Goal: Information Seeking & Learning: Check status

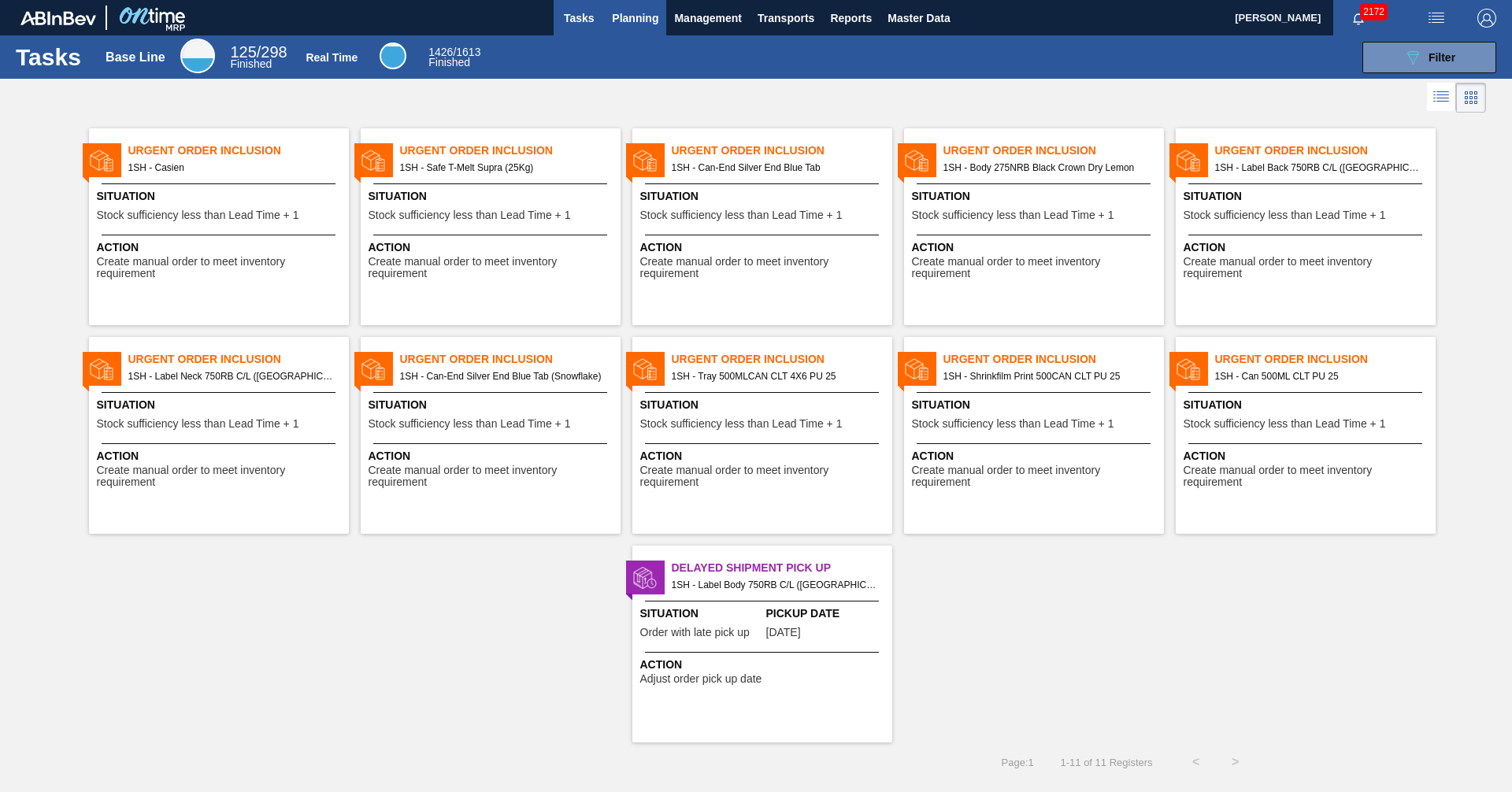
click at [635, 19] on span "Planning" at bounding box center [635, 18] width 46 height 19
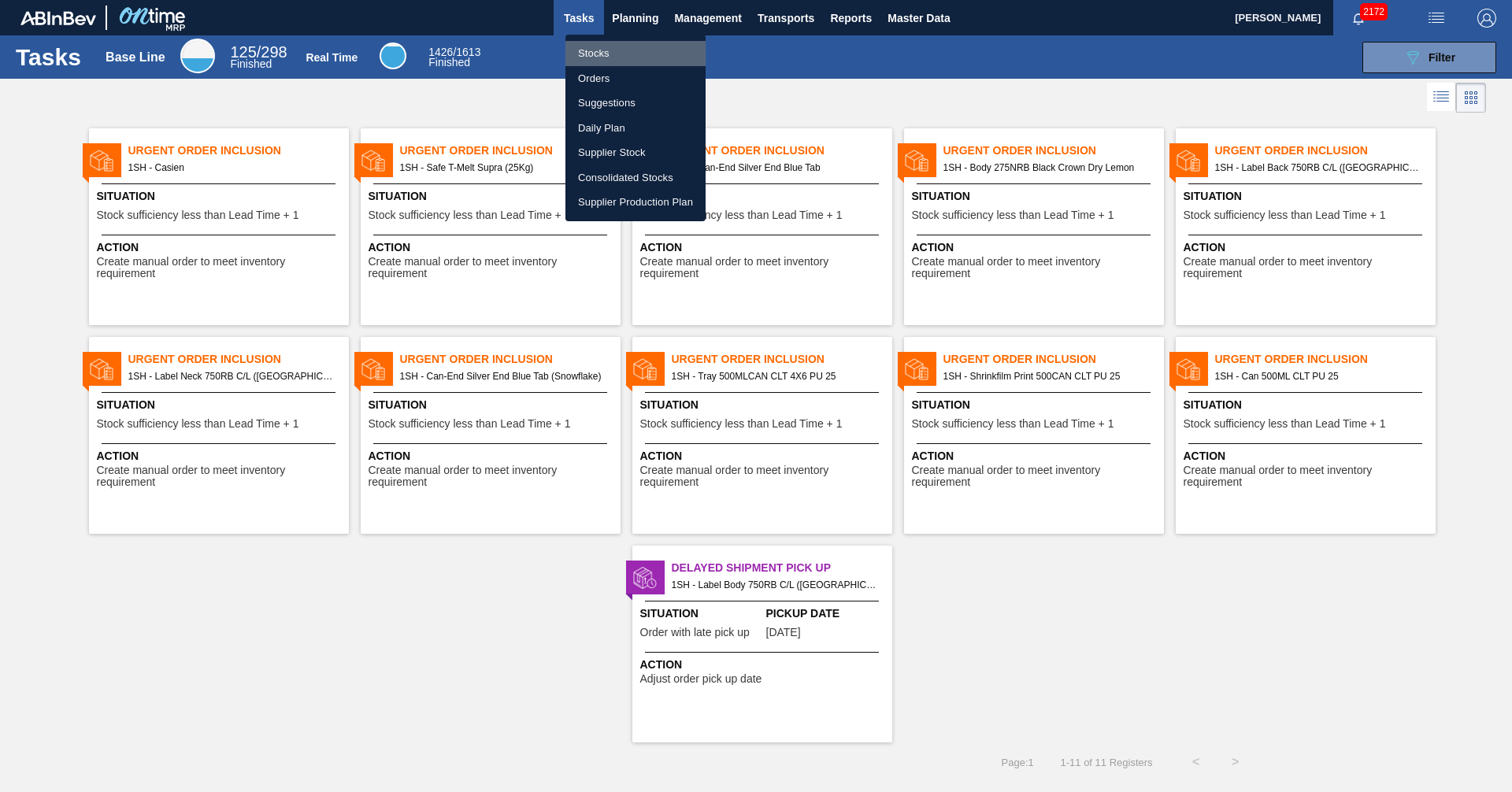
click at [595, 53] on li "Stocks" at bounding box center [635, 53] width 140 height 25
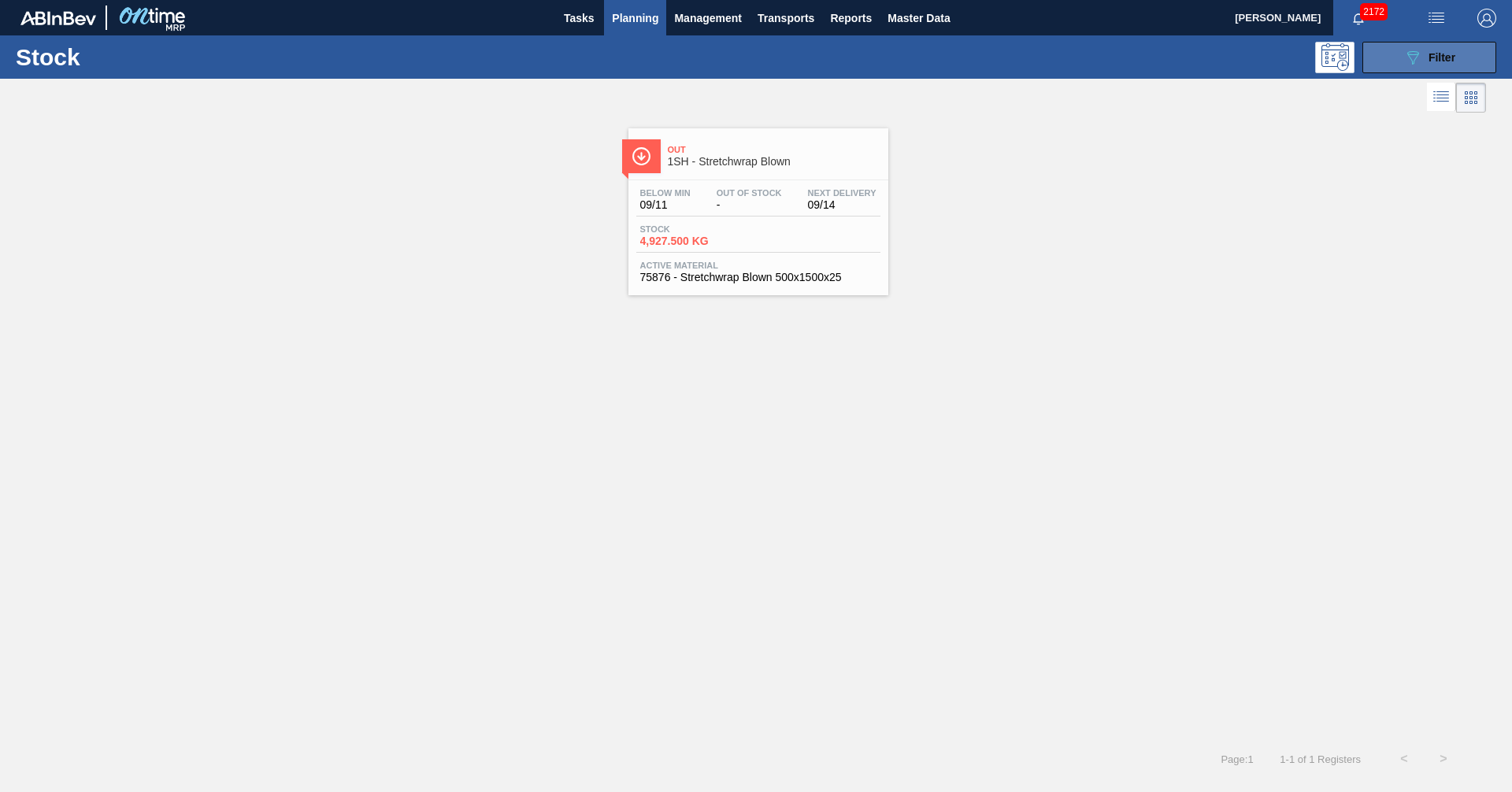
click at [1440, 48] on div "089F7B8B-B2A5-4AFE-B5C0-19BA573D28AC Filter" at bounding box center [1429, 57] width 52 height 19
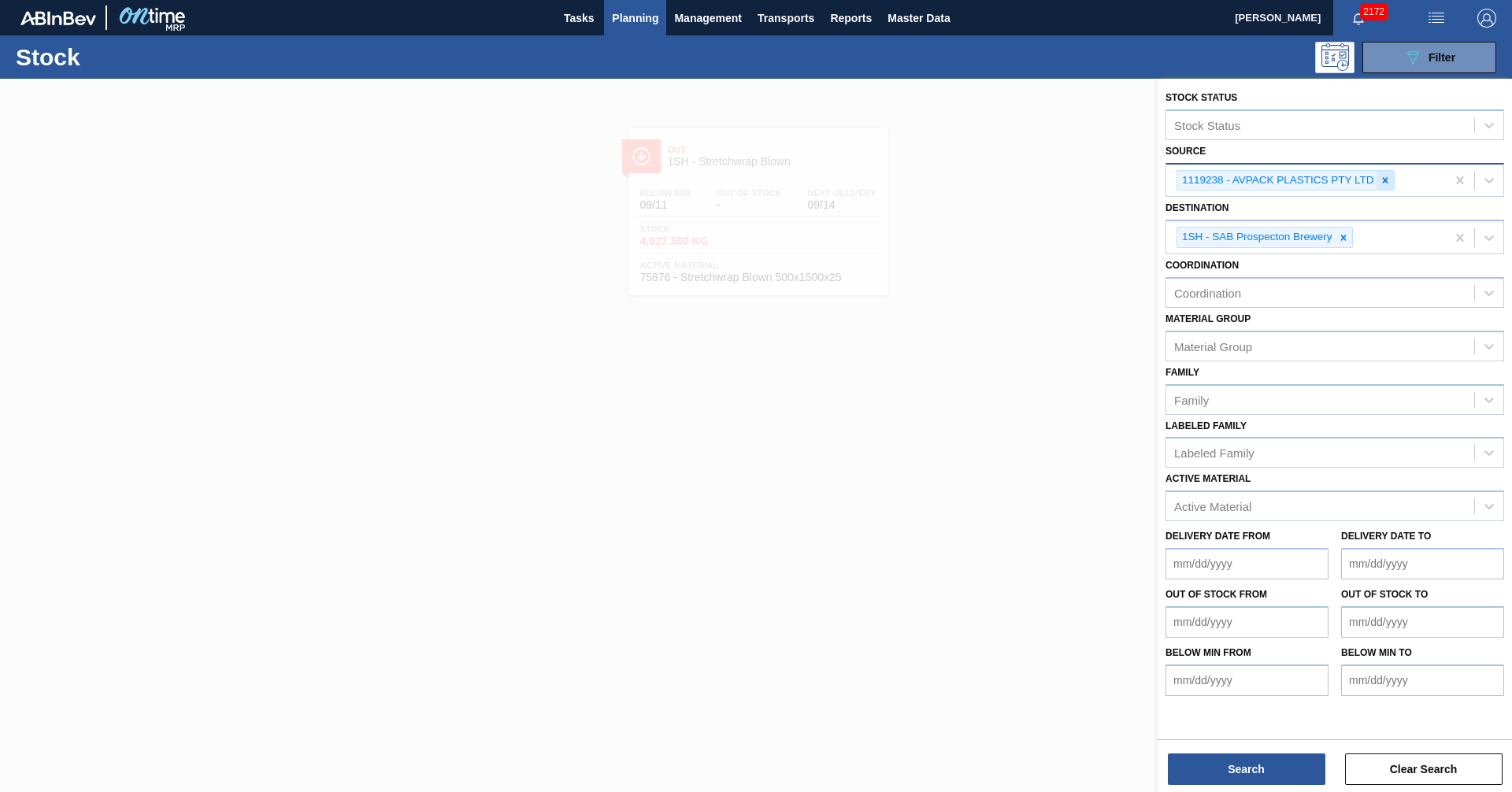
click at [1388, 184] on icon at bounding box center [1386, 181] width 11 height 11
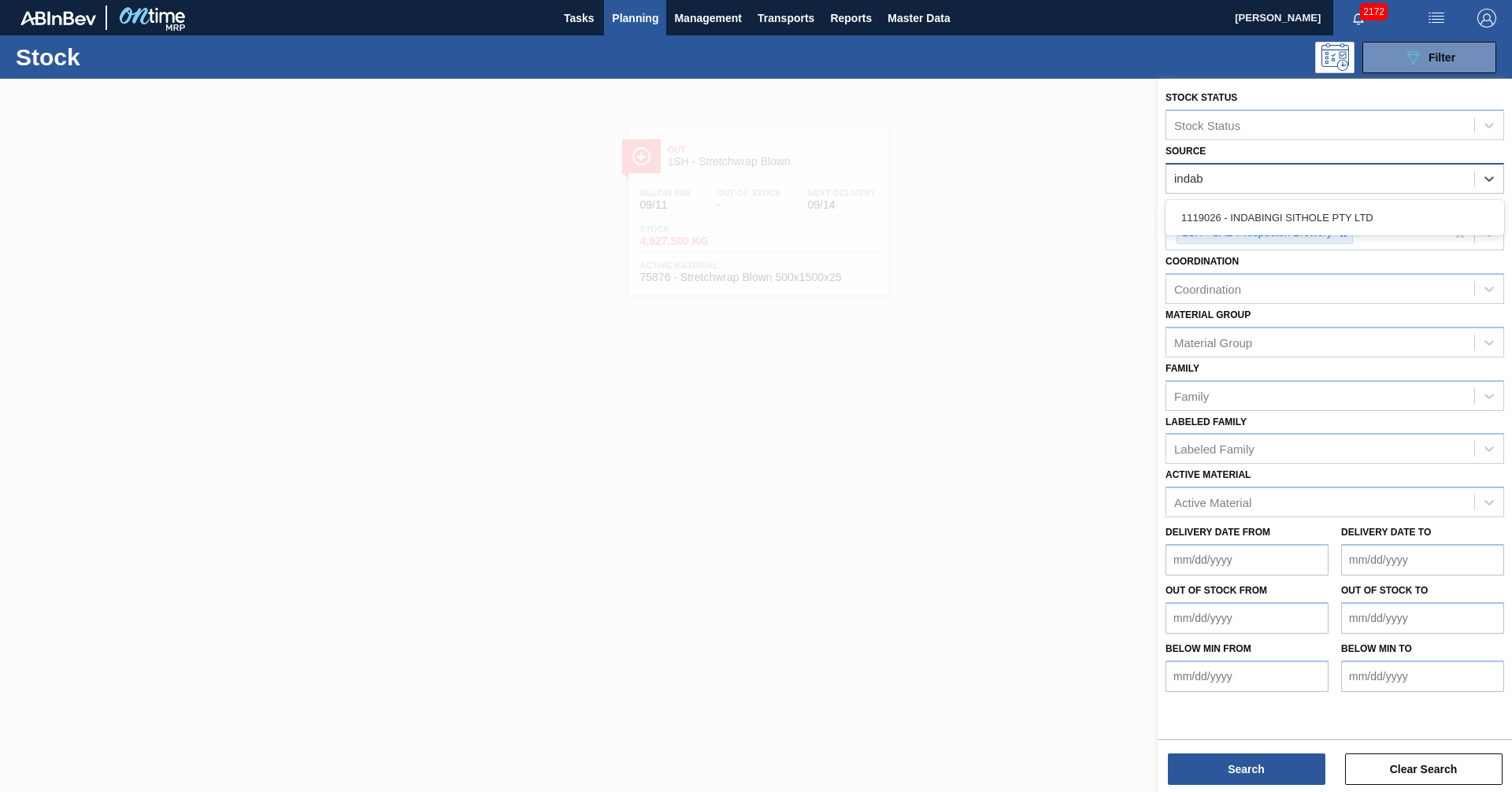
type input "indabi"
click at [1299, 219] on div "1119026 - INDABINGI SITHOLE PTY LTD" at bounding box center [1334, 218] width 338 height 30
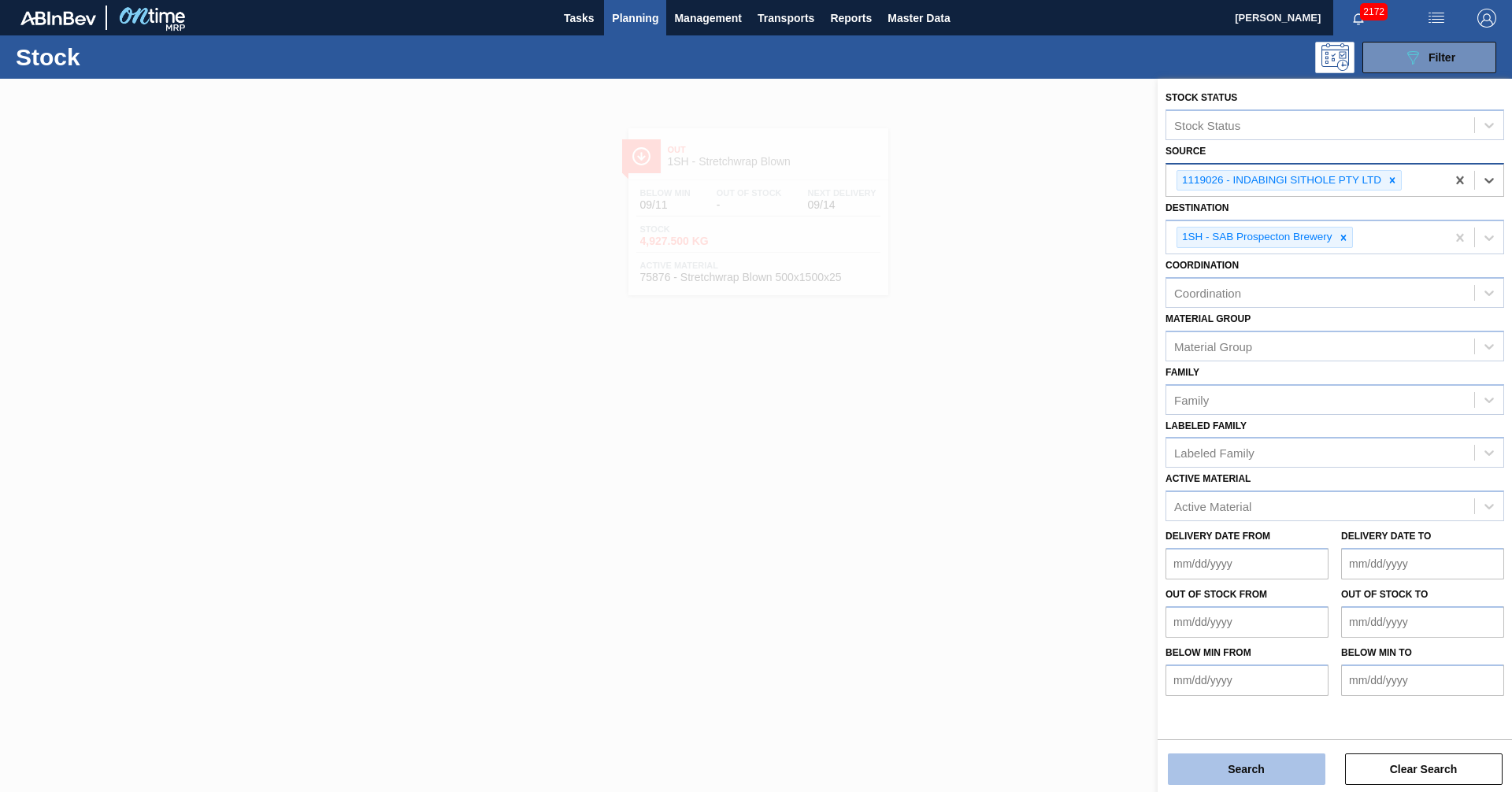
click at [1280, 759] on button "Search" at bounding box center [1246, 769] width 158 height 31
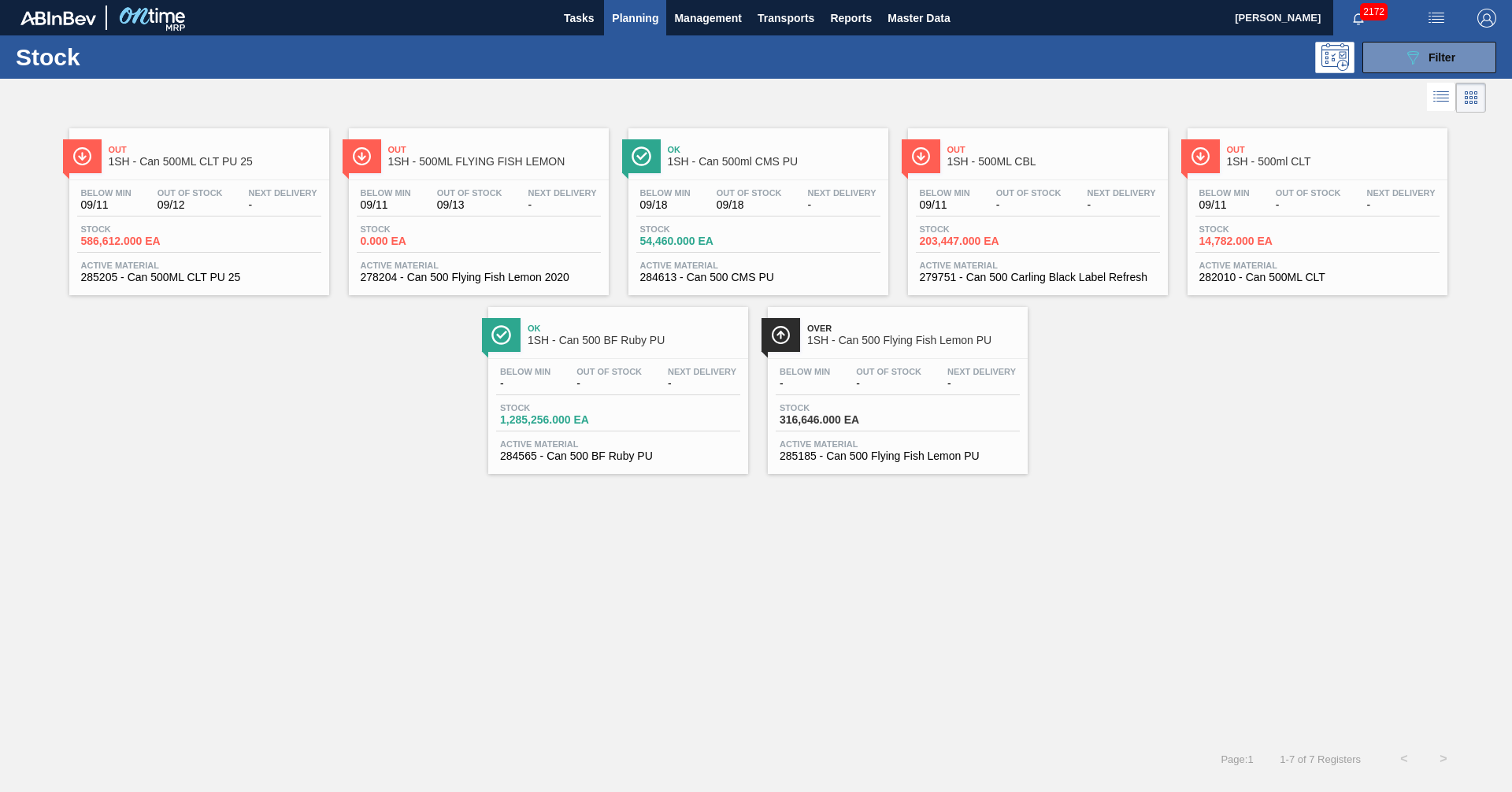
click at [738, 162] on span "1SH - Can 500ml CMS PU" at bounding box center [774, 161] width 213 height 12
